Goal: Transaction & Acquisition: Download file/media

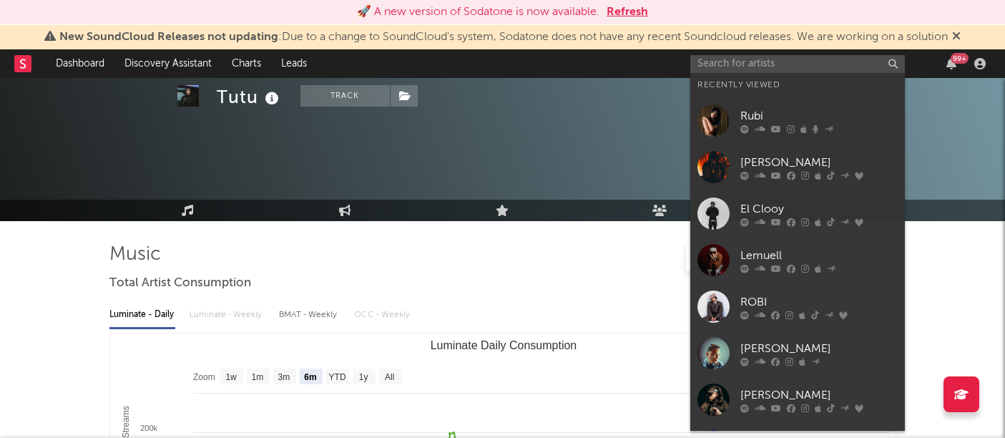
select select "6m"
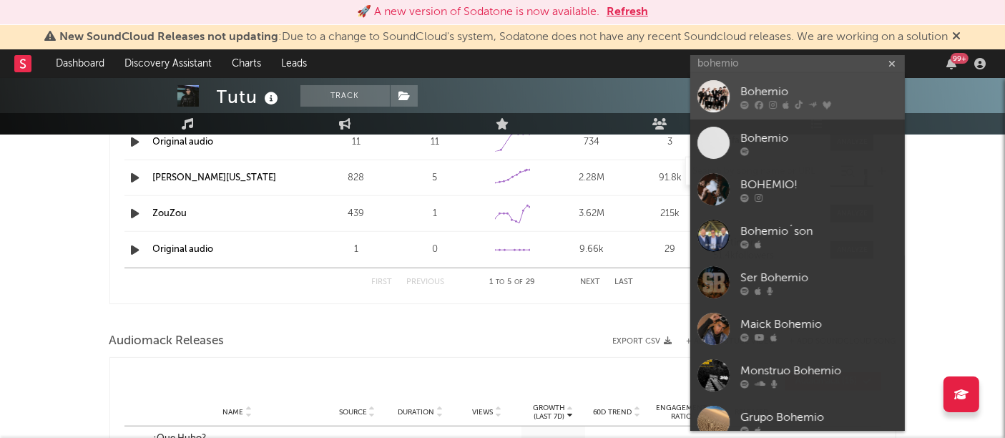
type input "bohemio"
click at [703, 98] on div at bounding box center [714, 96] width 32 height 32
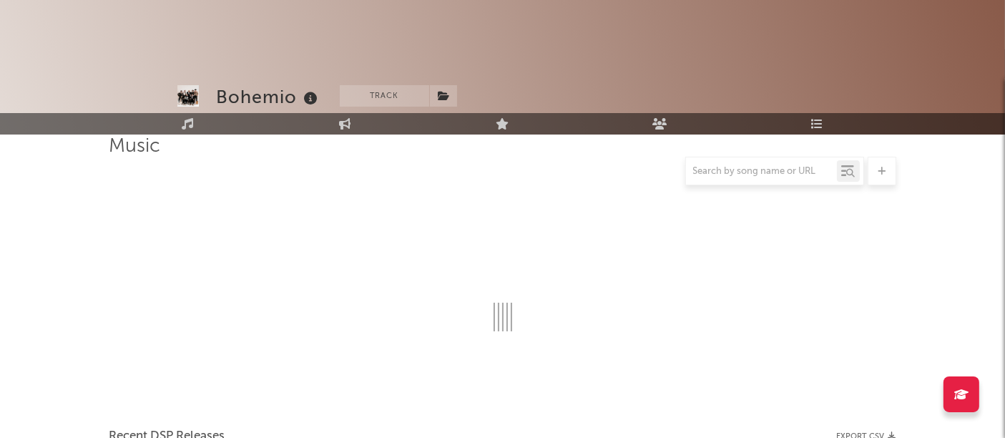
scroll to position [1382, 0]
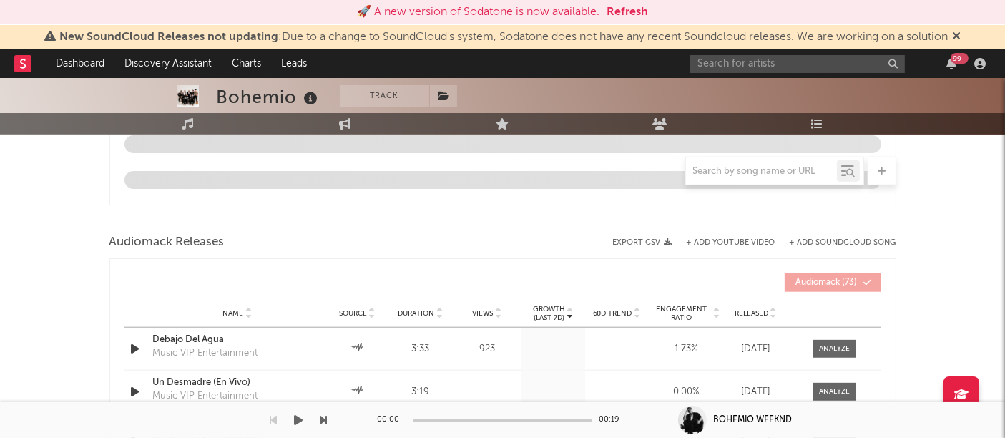
select select "6m"
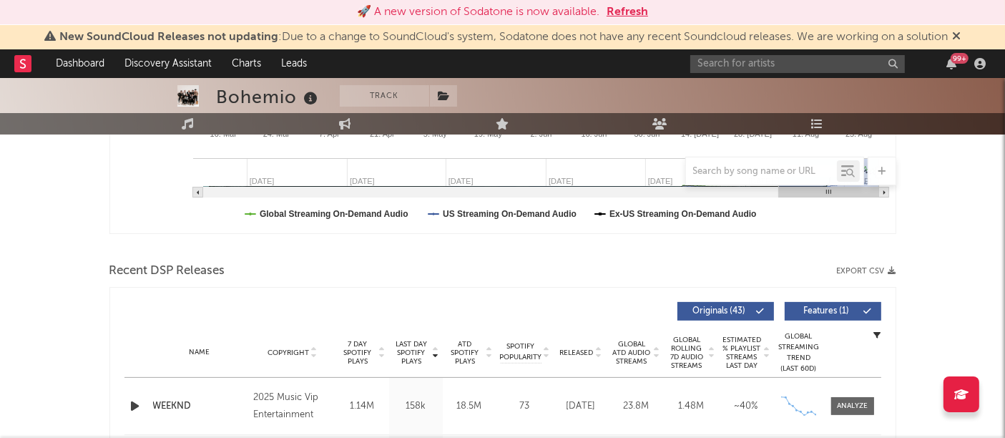
scroll to position [387, 0]
click at [893, 269] on icon "button" at bounding box center [893, 270] width 8 height 8
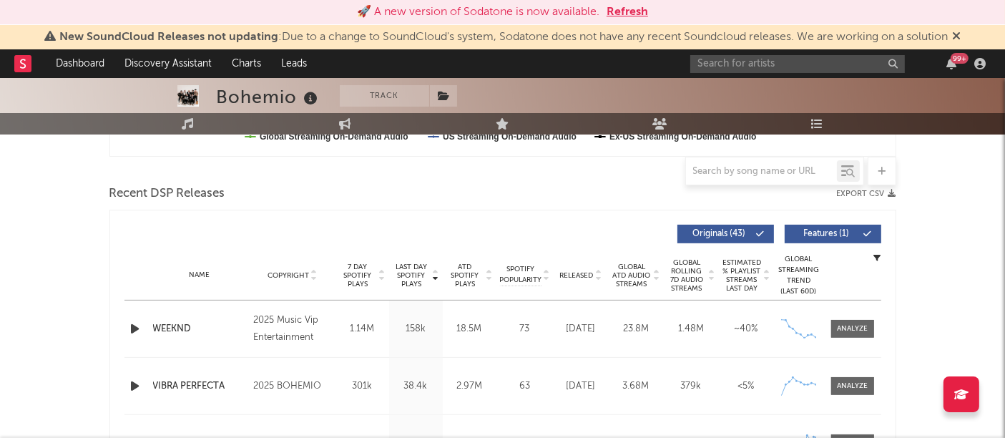
scroll to position [524, 0]
